Goal: Information Seeking & Learning: Learn about a topic

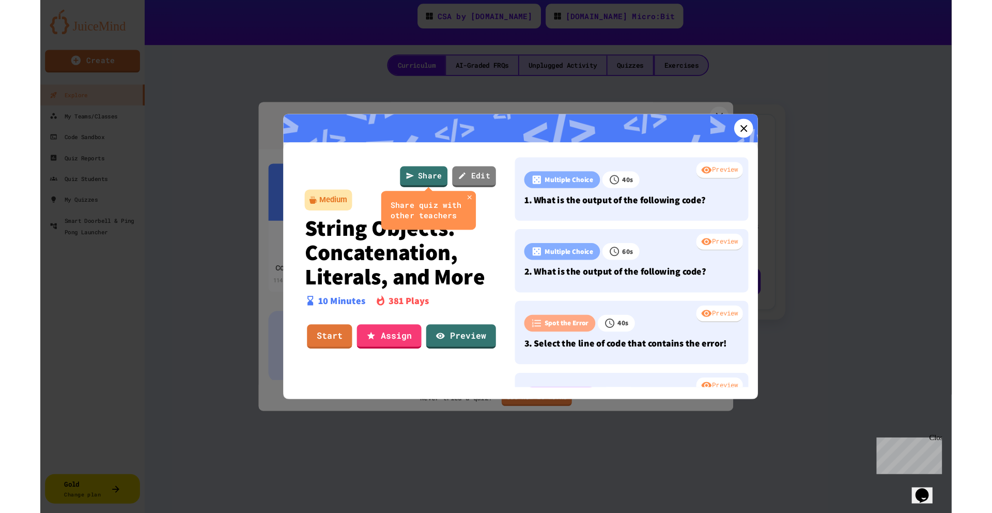
scroll to position [142, 0]
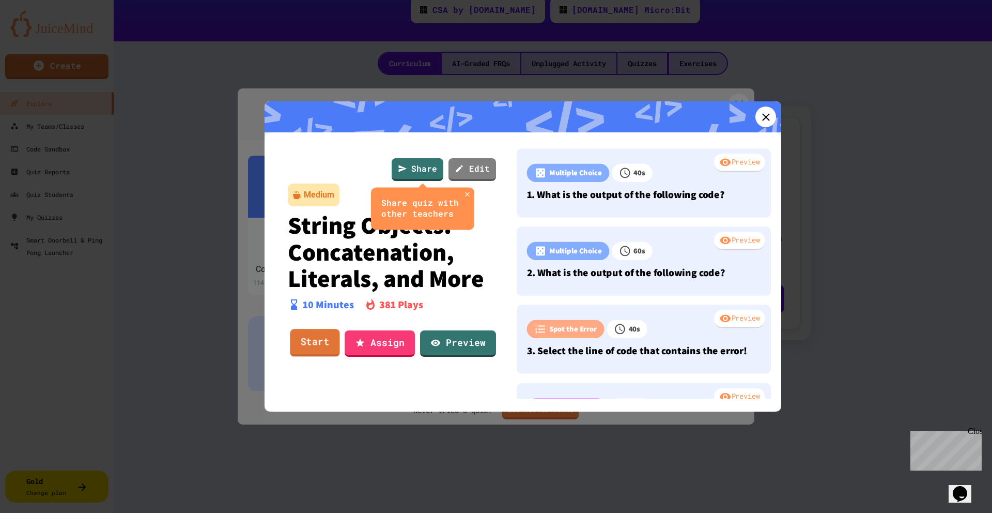
click at [312, 336] on link "Start" at bounding box center [315, 343] width 50 height 28
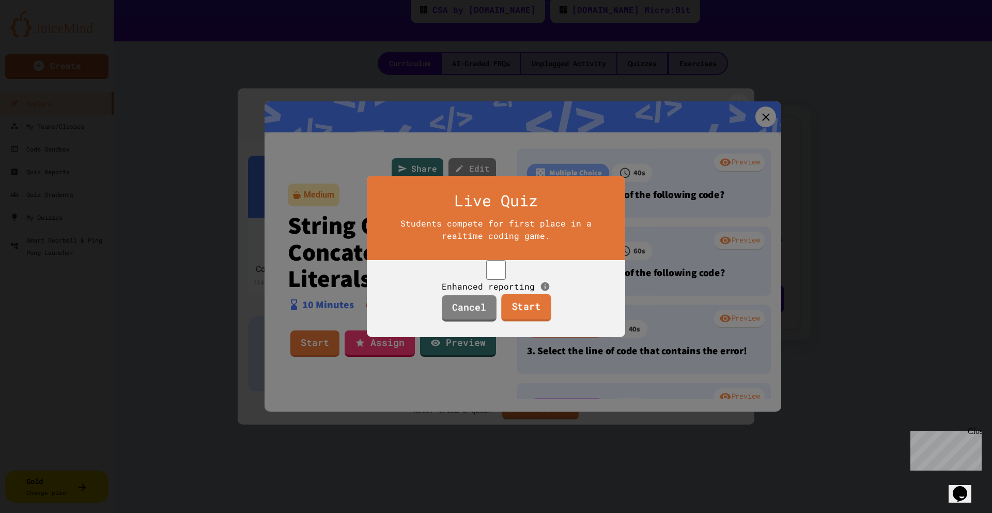
click at [509, 316] on link "Start" at bounding box center [526, 307] width 50 height 28
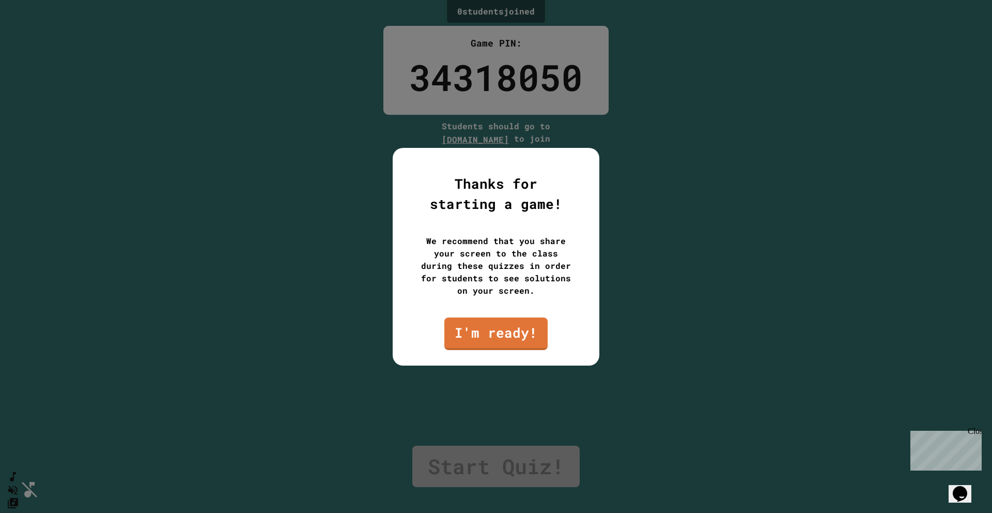
click at [512, 331] on link "I'm ready!" at bounding box center [495, 333] width 103 height 33
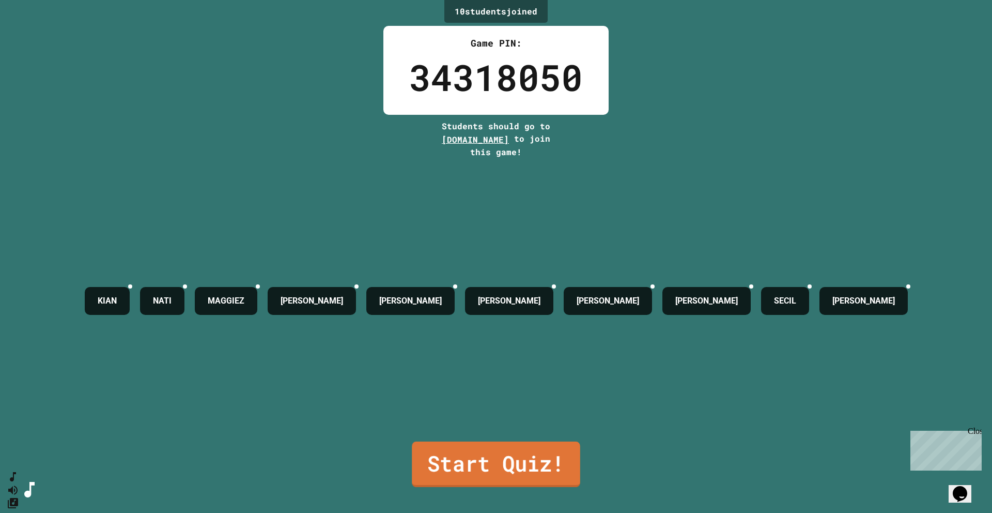
click at [537, 361] on link "Start Quiz!" at bounding box center [496, 463] width 168 height 45
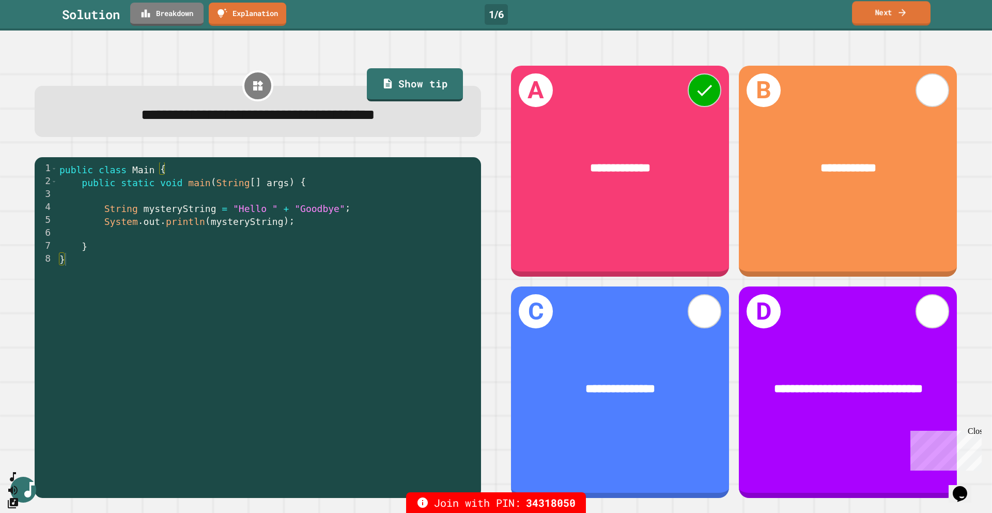
click at [735, 11] on link "Next" at bounding box center [891, 13] width 79 height 24
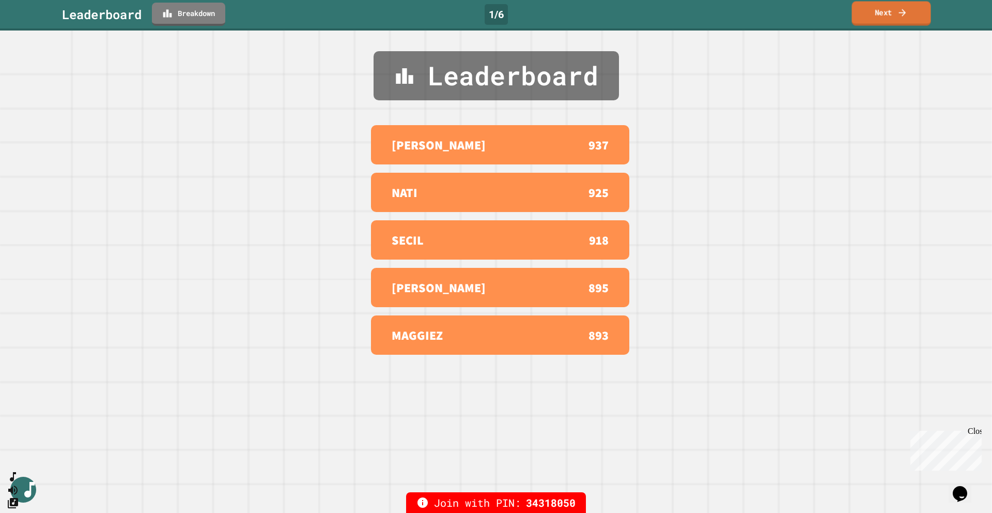
click at [735, 12] on icon at bounding box center [902, 12] width 10 height 11
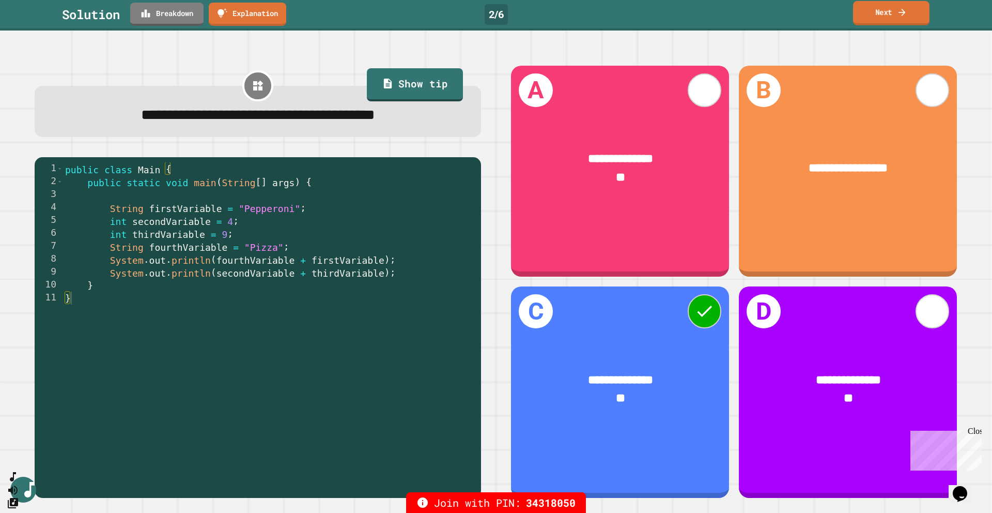
click at [735, 11] on link "Next" at bounding box center [891, 13] width 76 height 24
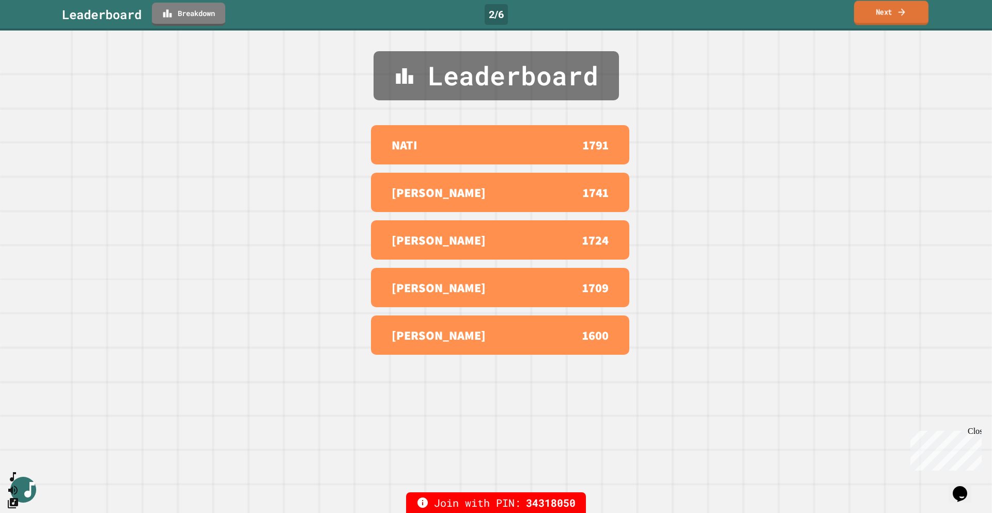
click at [735, 12] on link "Next" at bounding box center [891, 13] width 74 height 24
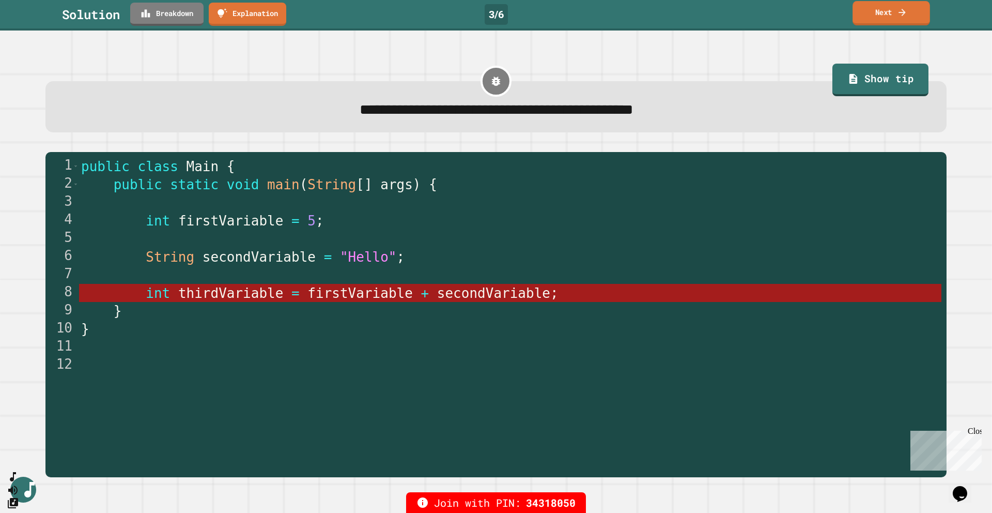
click at [735, 14] on icon at bounding box center [902, 12] width 10 height 11
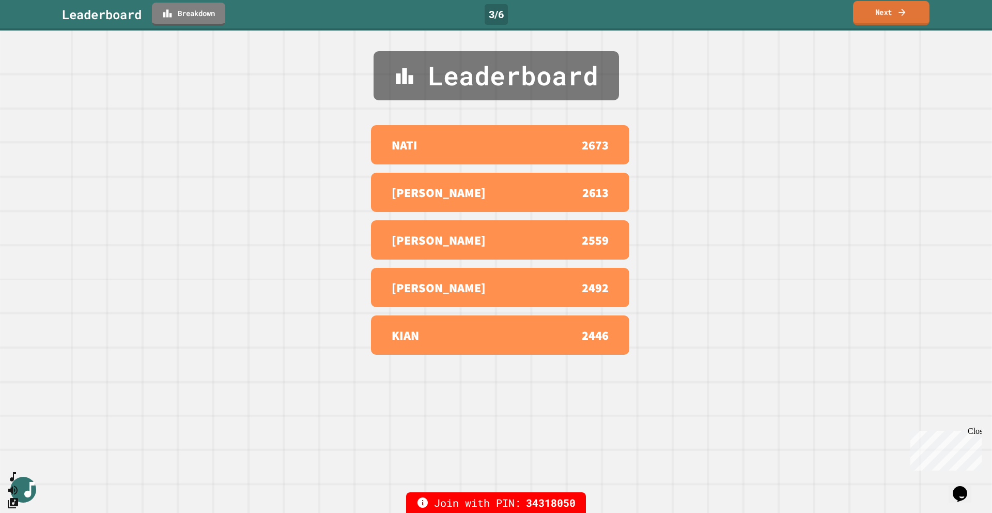
click at [735, 11] on icon at bounding box center [902, 12] width 10 height 11
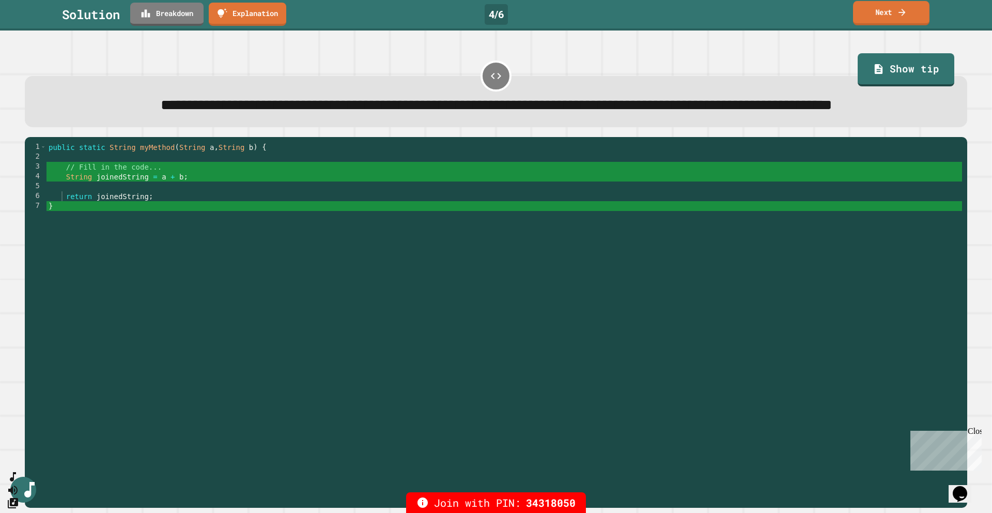
click at [735, 12] on link "Next" at bounding box center [891, 13] width 76 height 24
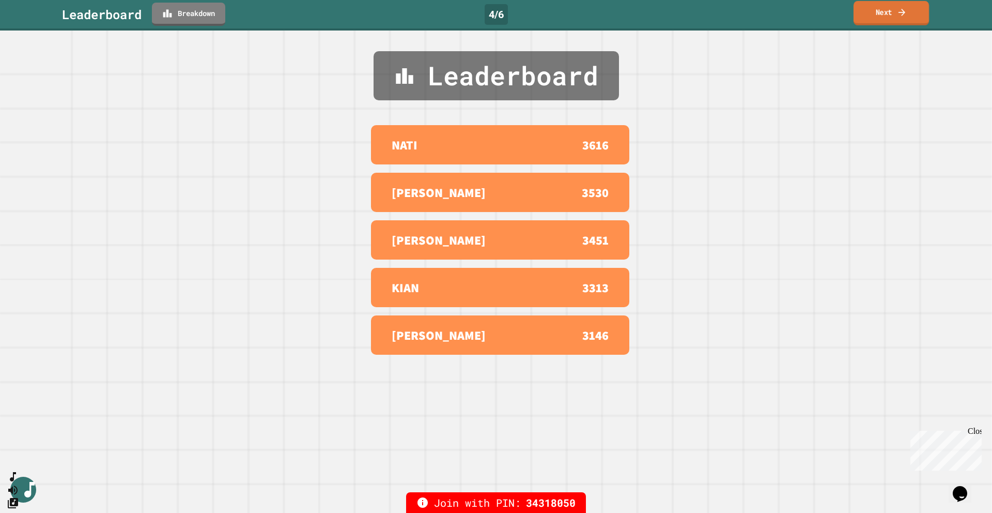
click at [735, 13] on link "Next" at bounding box center [890, 13] width 75 height 24
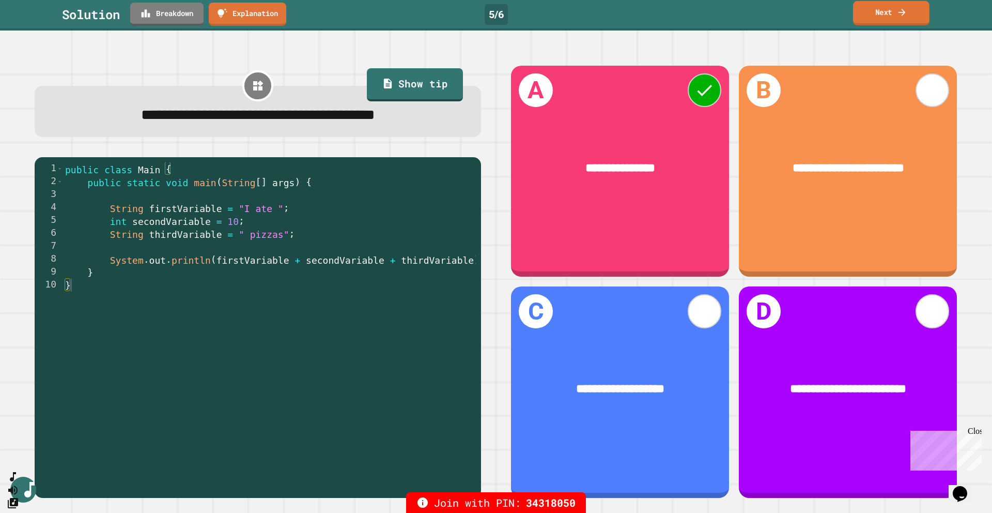
click at [735, 12] on link "Next" at bounding box center [891, 13] width 76 height 24
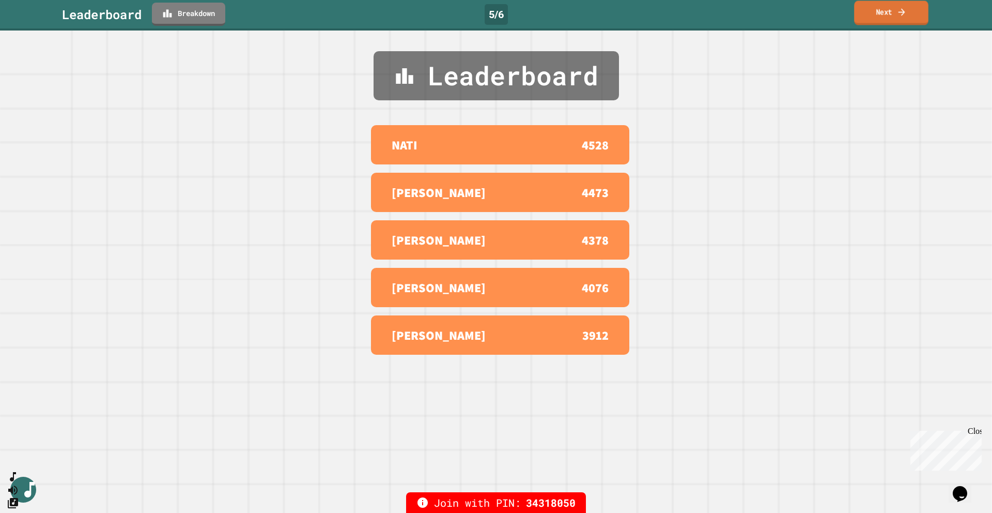
click at [735, 12] on link "Next" at bounding box center [891, 13] width 74 height 24
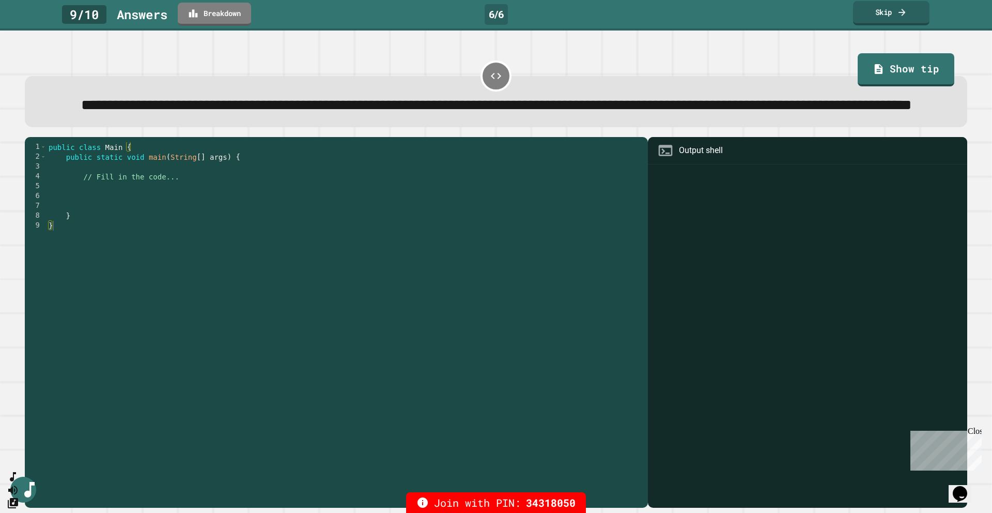
click at [735, 20] on link "Skip" at bounding box center [891, 13] width 76 height 24
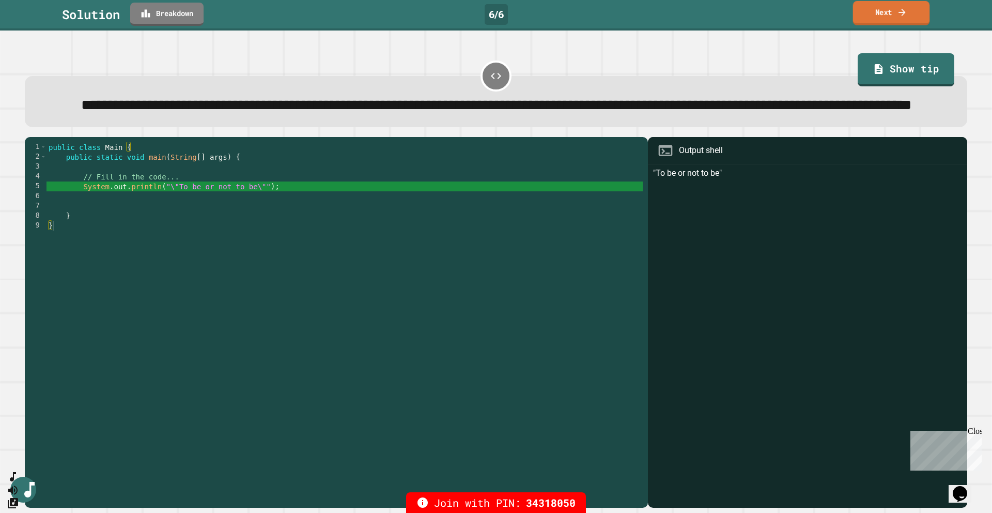
click at [735, 4] on link "Next" at bounding box center [891, 13] width 77 height 24
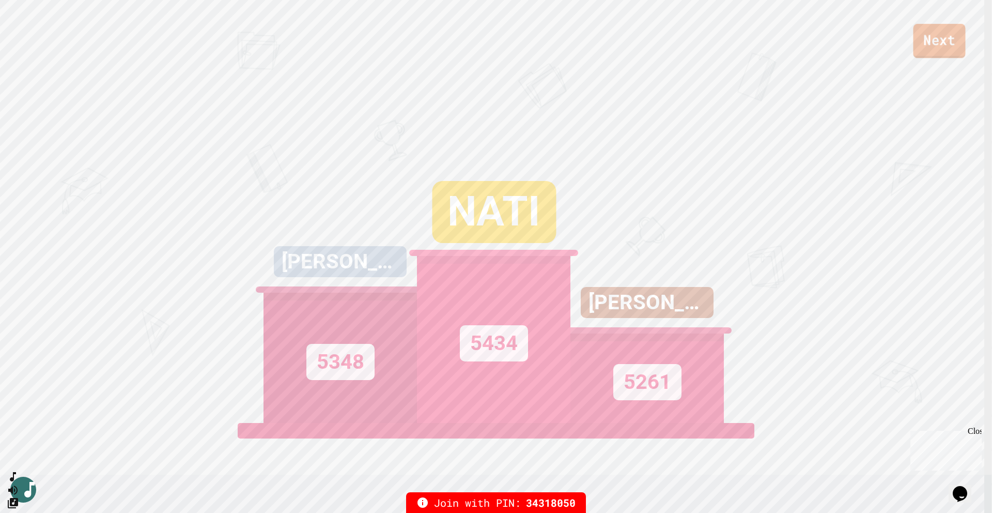
click at [735, 39] on link "Next" at bounding box center [939, 41] width 52 height 34
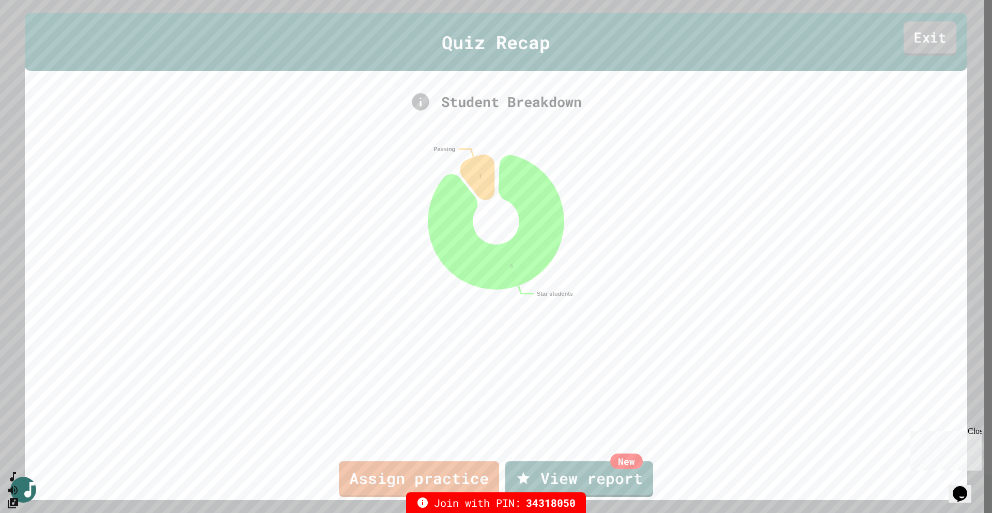
click at [735, 35] on link "Exit" at bounding box center [930, 38] width 53 height 34
